Goal: Navigation & Orientation: Find specific page/section

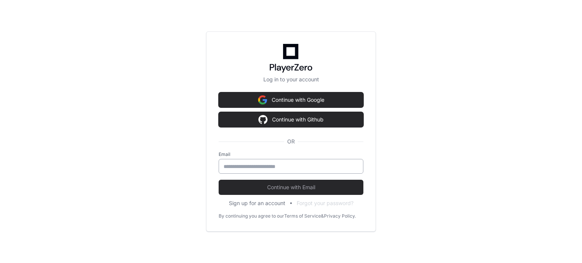
click at [267, 166] on input "email" at bounding box center [291, 167] width 135 height 8
type input "**********"
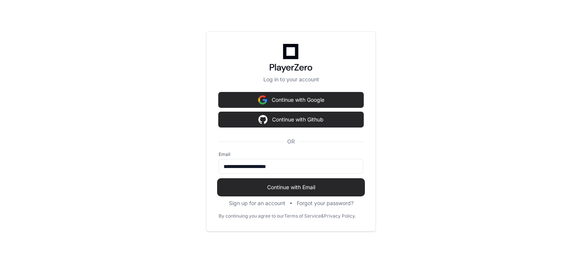
click at [277, 188] on span "Continue with Email" at bounding box center [291, 188] width 145 height 8
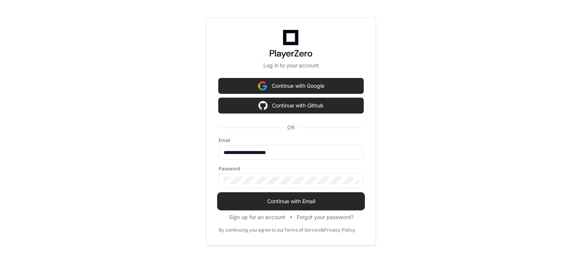
click at [279, 199] on span "Continue with Email" at bounding box center [291, 202] width 145 height 8
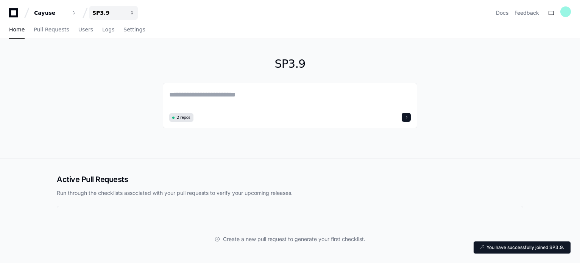
click at [67, 13] on div "SP3.9" at bounding box center [50, 13] width 33 height 8
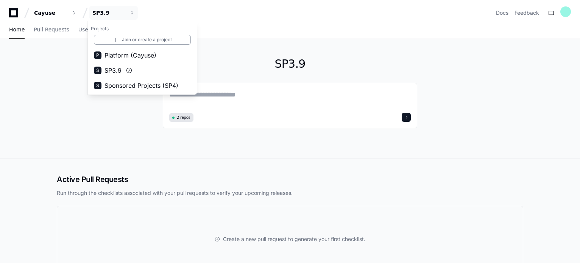
click at [72, 60] on div "SP3.9 2 repos" at bounding box center [290, 99] width 485 height 120
